Goal: Find specific page/section: Find specific page/section

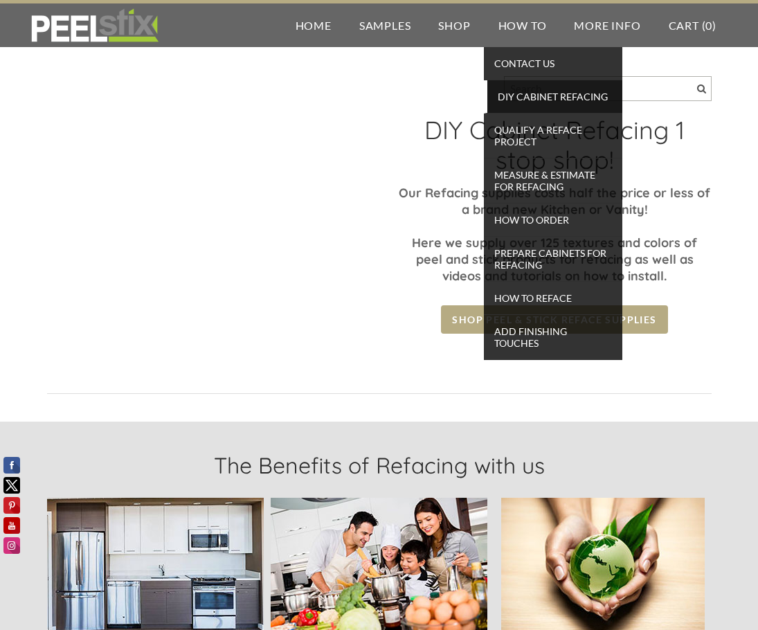
click at [536, 94] on span "DIY Cabinet Refacing" at bounding box center [555, 96] width 128 height 19
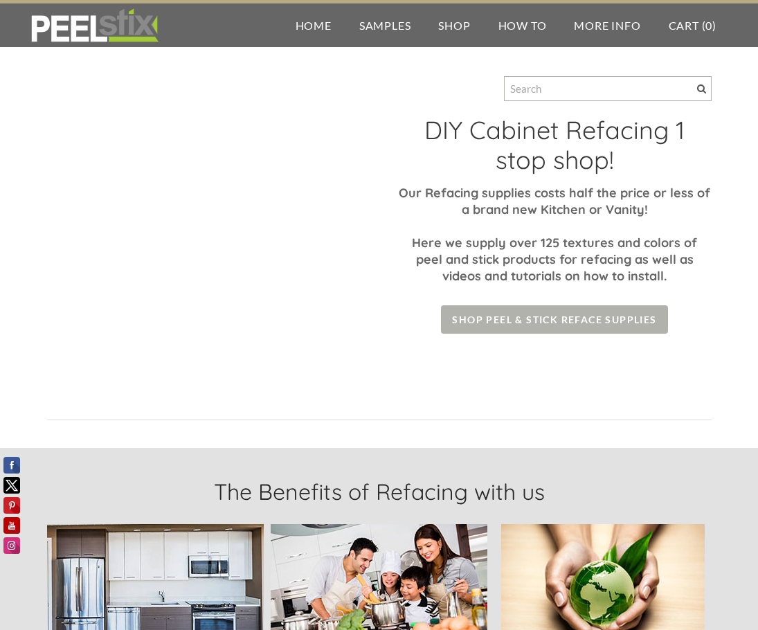
click at [507, 307] on span "Shop Peel & Stick Reface Supplies" at bounding box center [554, 319] width 226 height 28
